Goal: Information Seeking & Learning: Learn about a topic

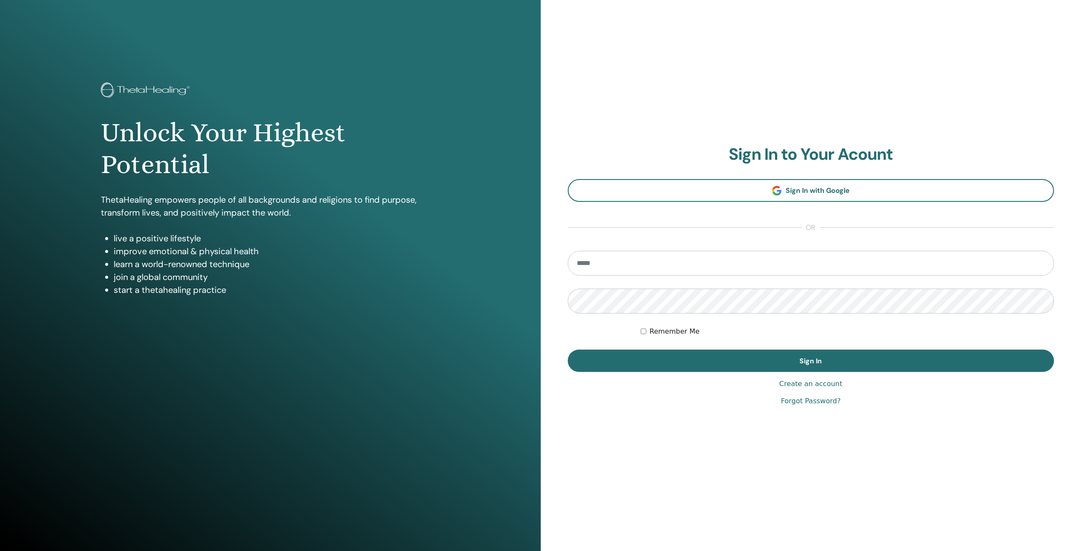
click at [597, 264] on input "email" at bounding box center [811, 263] width 487 height 25
type input "**********"
click at [658, 327] on label "Remember Me" at bounding box center [675, 331] width 50 height 10
click at [693, 345] on form "**********" at bounding box center [811, 311] width 487 height 121
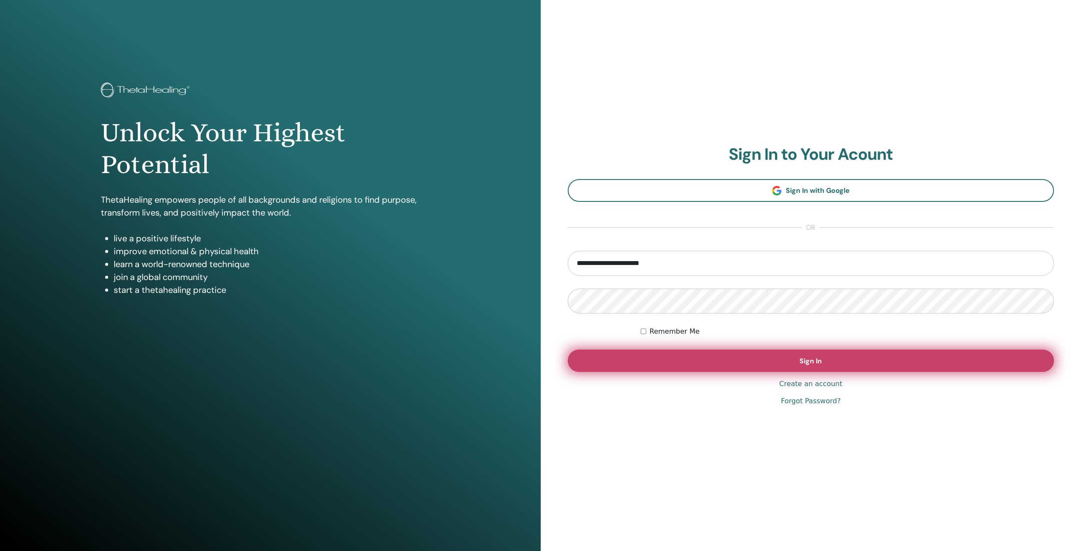
click at [704, 360] on button "Sign In" at bounding box center [811, 360] width 487 height 22
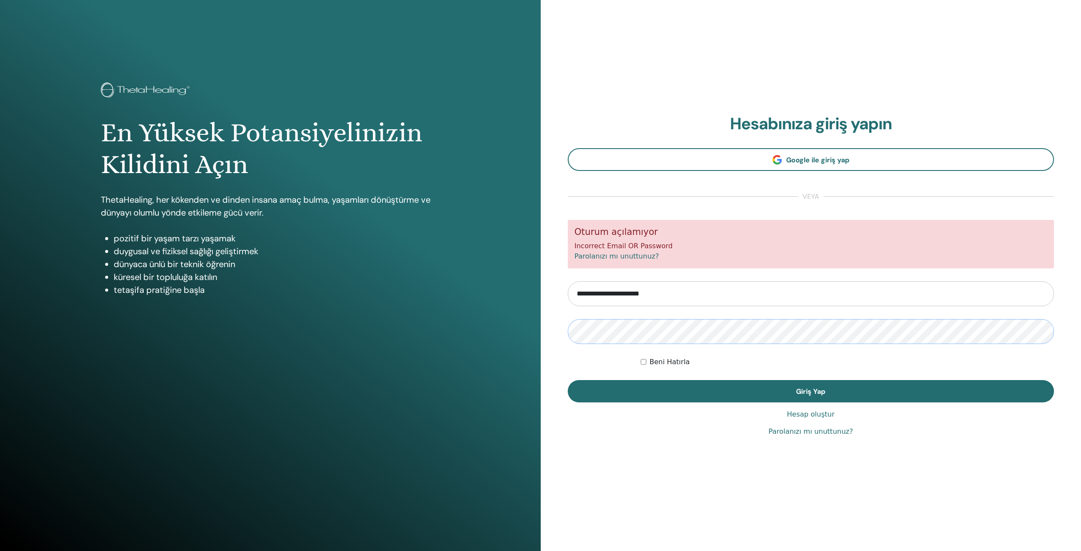
click at [568, 380] on button "Giriş Yap" at bounding box center [811, 391] width 487 height 22
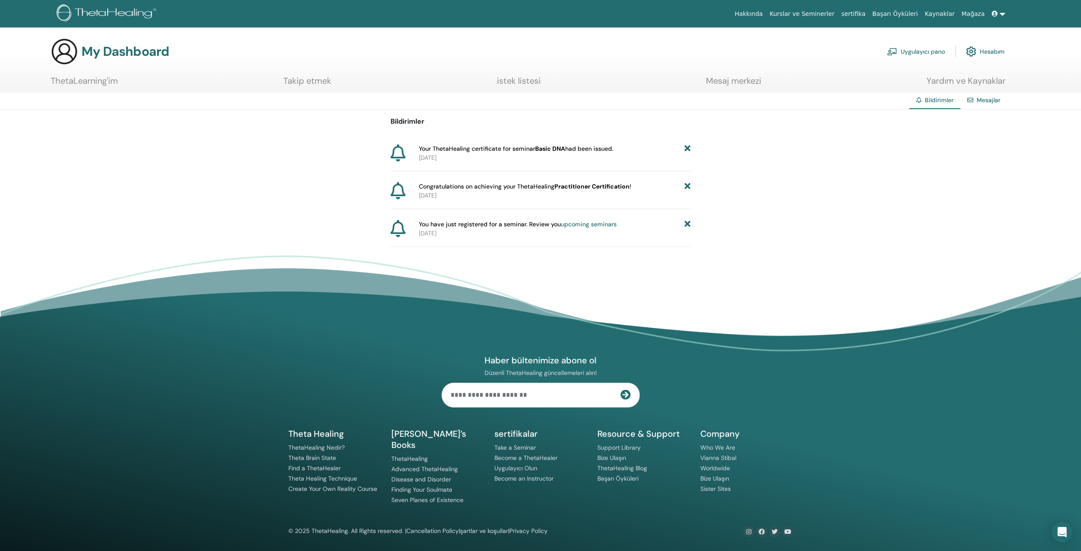
click at [531, 149] on span "Your ThetaHealing certificate for seminar Basic DNA had been issued." at bounding box center [516, 148] width 194 height 9
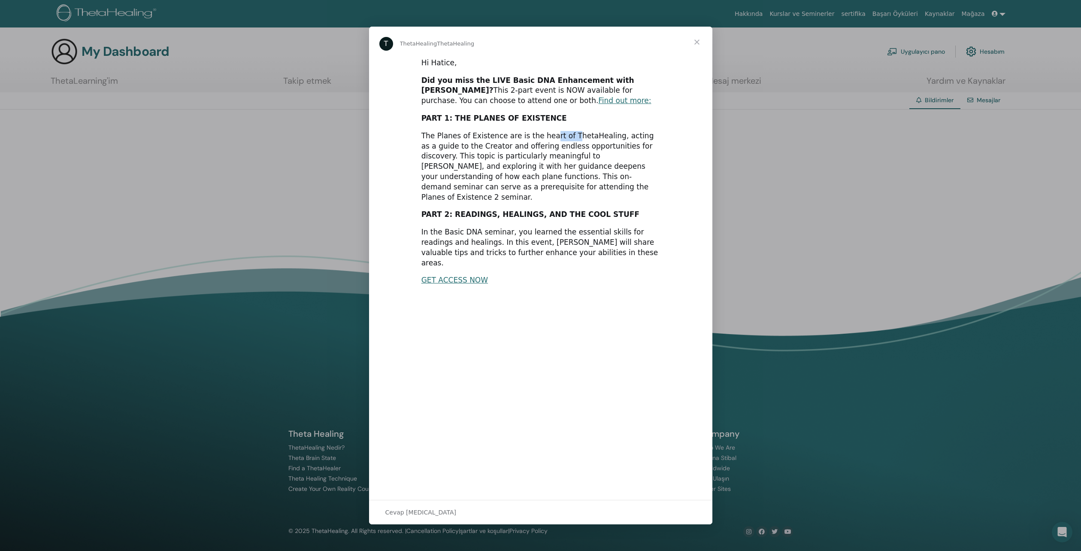
click at [561, 146] on div "The Planes of Existence are is the heart of ThetaHealing, acting as a guide to …" at bounding box center [540, 167] width 239 height 72
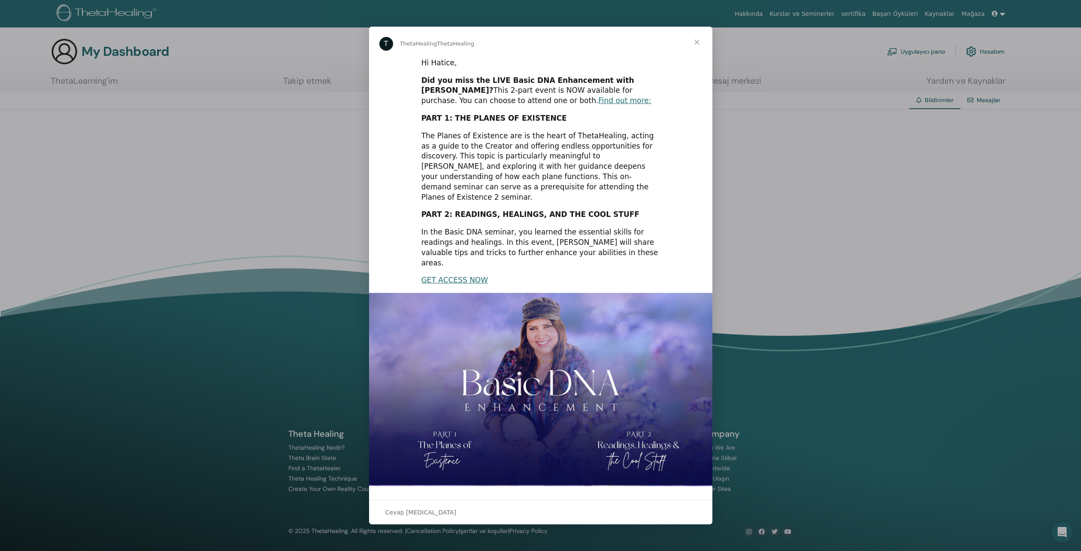
click at [700, 58] on span "Kapat" at bounding box center [697, 42] width 31 height 31
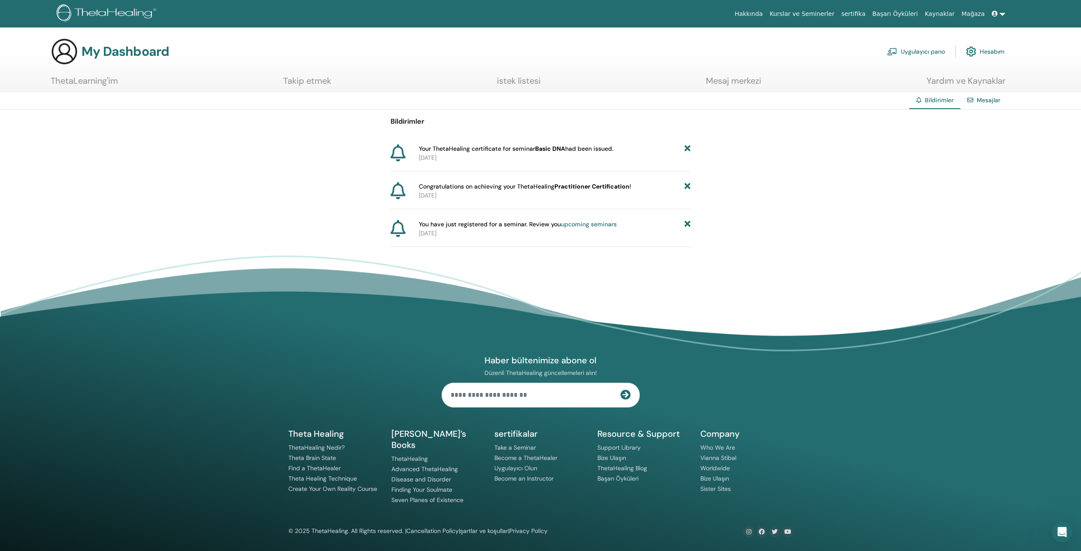
click at [715, 77] on link "Mesaj merkezi" at bounding box center [733, 84] width 55 height 17
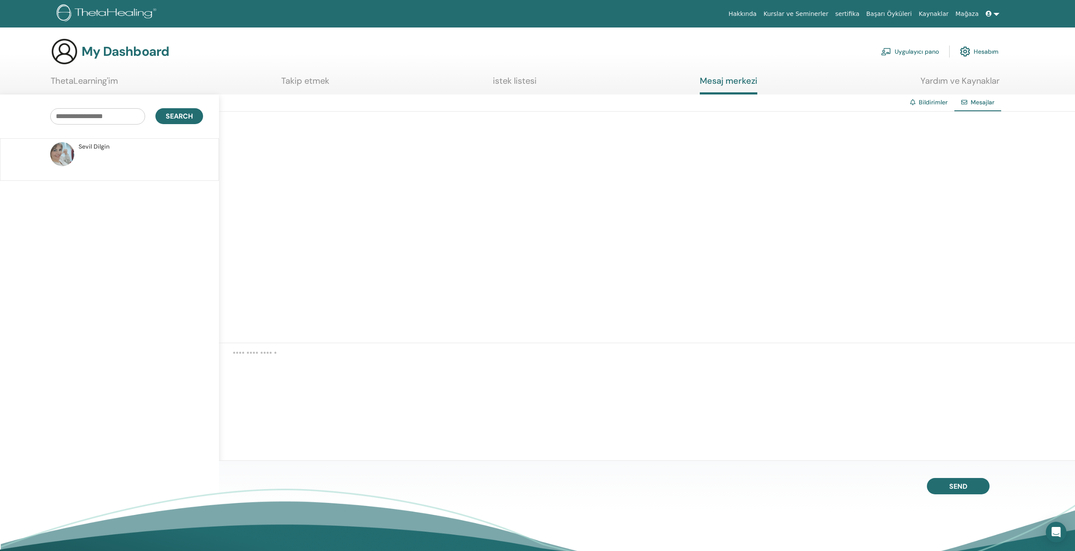
click at [94, 158] on p at bounding box center [141, 164] width 124 height 26
click at [264, 126] on span "Sevil Dilgin" at bounding box center [278, 121] width 34 height 9
click at [247, 131] on img at bounding box center [242, 129] width 24 height 24
click at [283, 122] on span "Sevil Dilgin" at bounding box center [278, 121] width 34 height 9
click at [327, 88] on link "Takip etmek" at bounding box center [305, 84] width 48 height 17
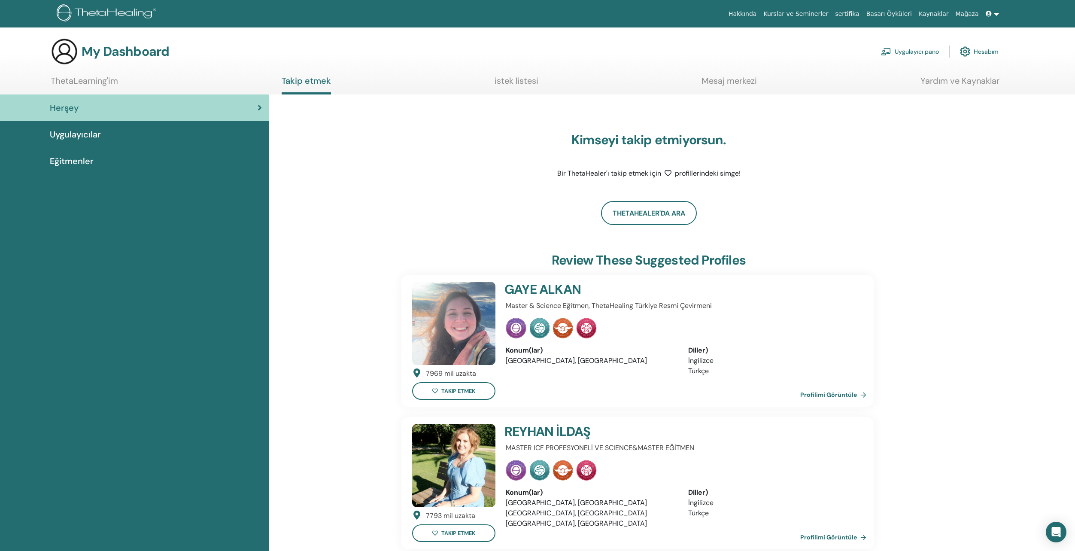
click at [490, 81] on ul "ThetaLearning'im Takip etmek istek listesi Mesaj merkezi Yardım ve Kaynaklar" at bounding box center [525, 85] width 949 height 19
click at [520, 83] on link "istek listesi" at bounding box center [516, 84] width 44 height 17
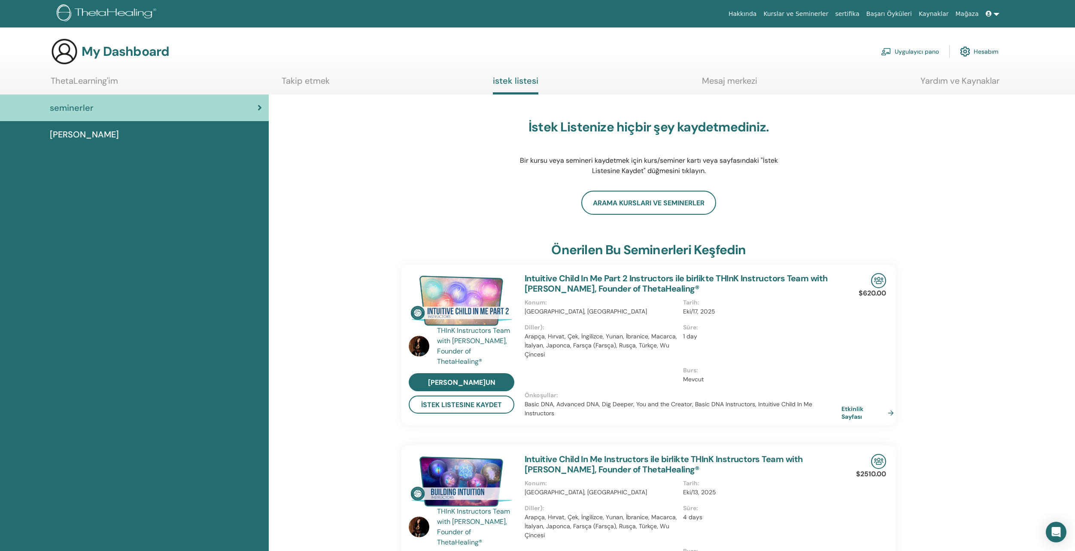
click at [66, 74] on section "My Dashboard Uygulayıcı pano Hesabım ThetaLearning'im Takip etmek istek listesi…" at bounding box center [537, 66] width 1075 height 57
click at [96, 48] on h3 "My Dashboard" at bounding box center [126, 51] width 88 height 15
click at [78, 82] on link "ThetaLearning'im" at bounding box center [84, 84] width 67 height 17
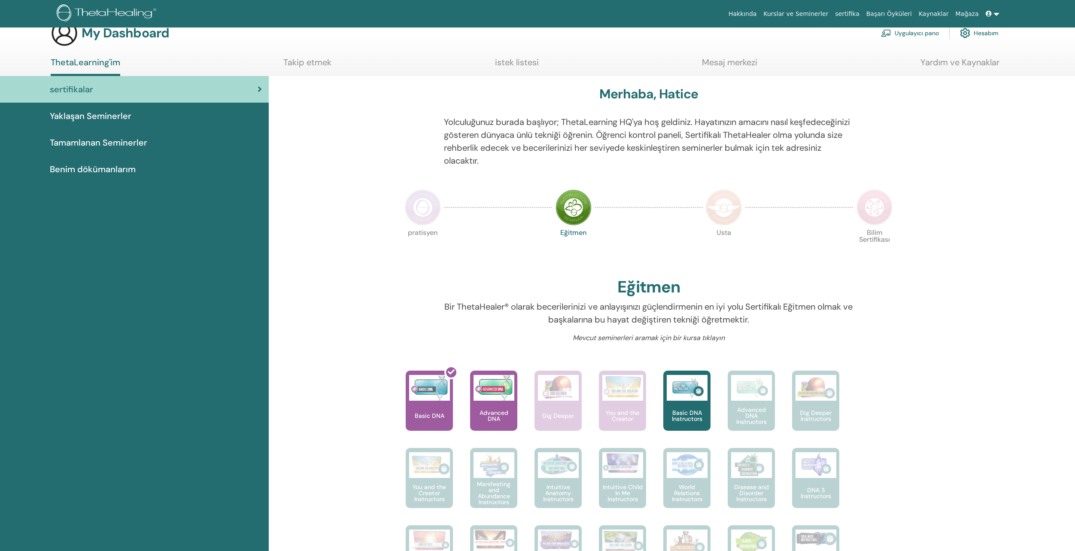
scroll to position [109, 0]
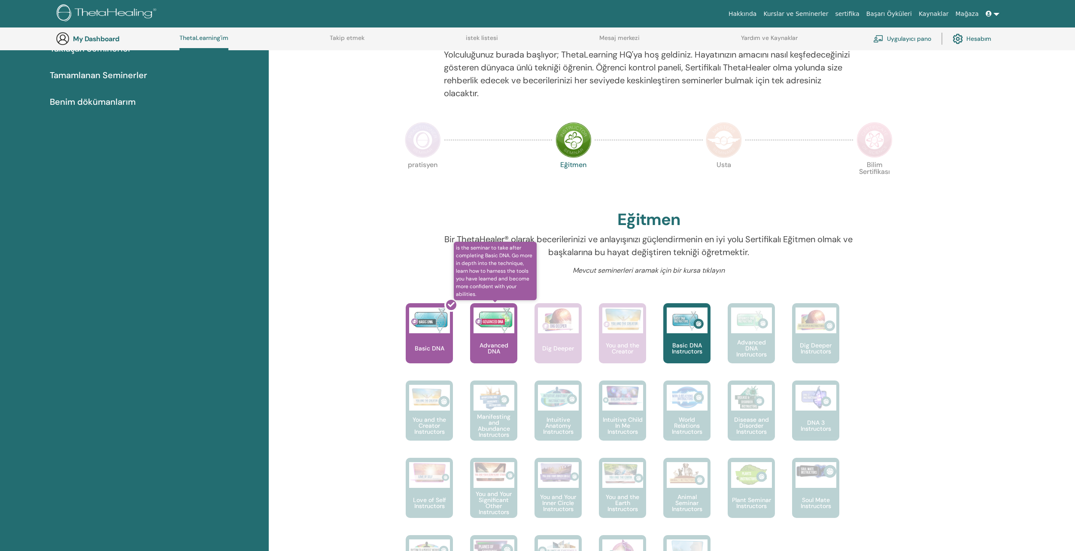
click at [492, 325] on img at bounding box center [493, 320] width 41 height 26
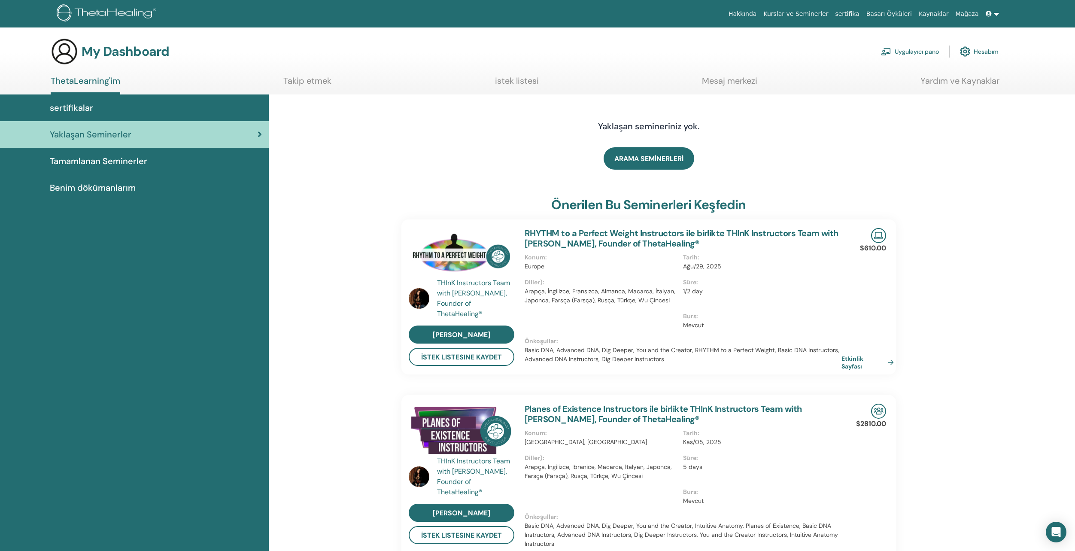
click at [130, 170] on link "Tamamlanan Seminerler" at bounding box center [134, 161] width 269 height 27
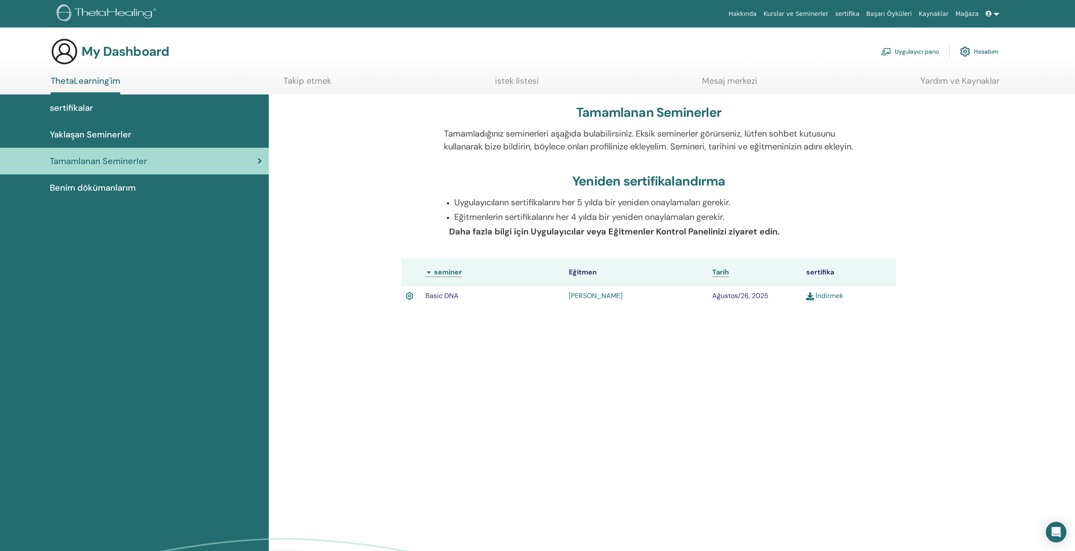
click at [591, 302] on td "[PERSON_NAME]" at bounding box center [635, 296] width 143 height 20
click at [589, 300] on link "[PERSON_NAME]" at bounding box center [596, 295] width 54 height 9
